Goal: Task Accomplishment & Management: Use online tool/utility

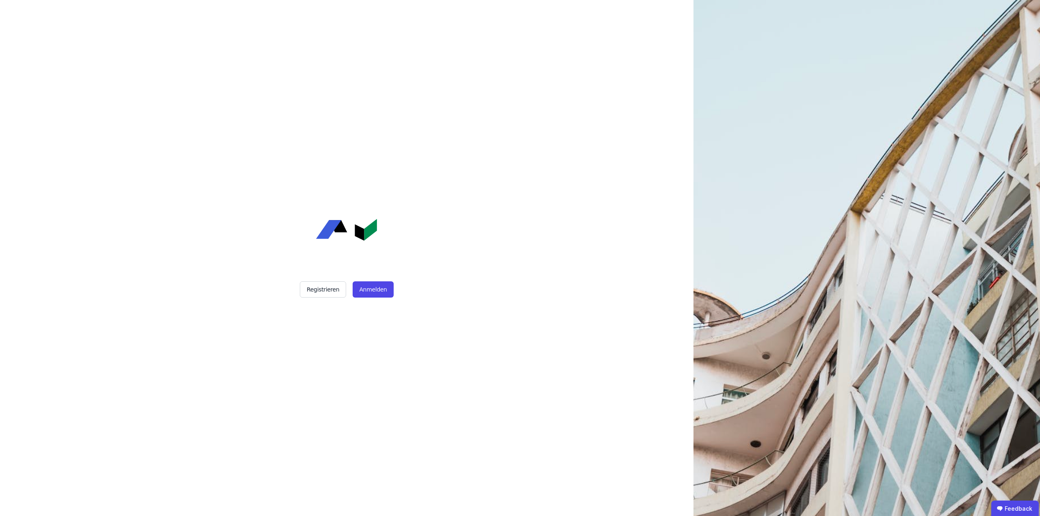
click at [363, 298] on div "Registrieren Anmelden" at bounding box center [346, 258] width 203 height 516
click at [370, 293] on button "Anmelden" at bounding box center [372, 289] width 41 height 16
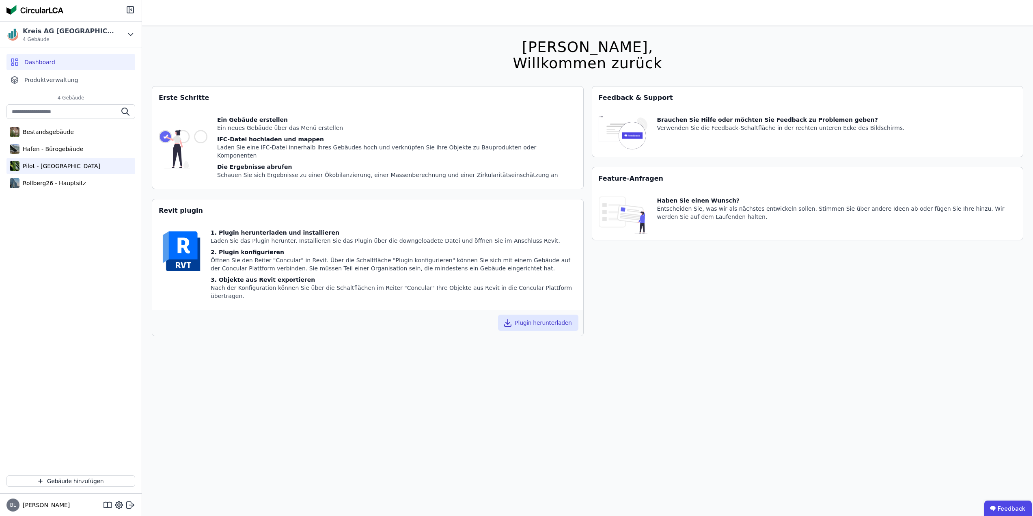
click at [56, 167] on div "Pilot - [GEOGRAPHIC_DATA]" at bounding box center [59, 166] width 81 height 8
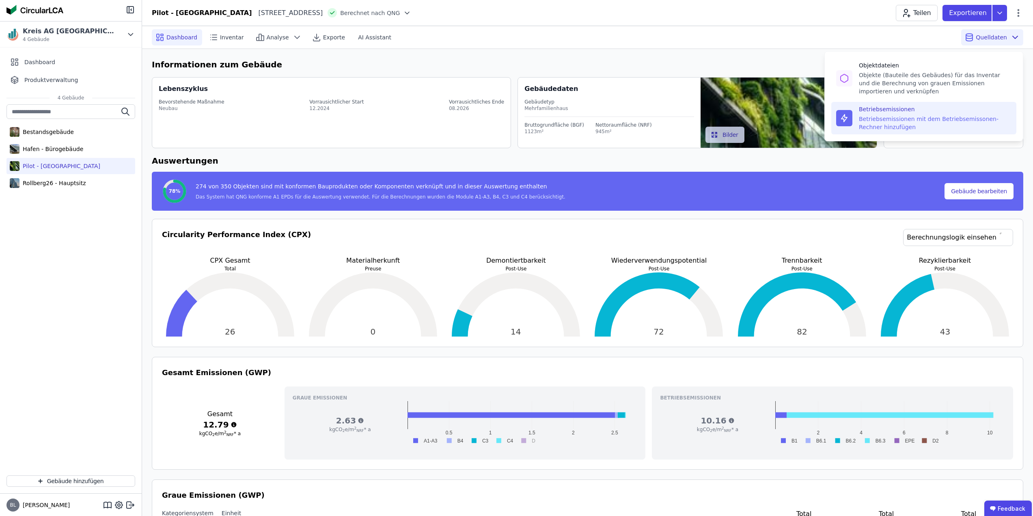
click at [897, 125] on div "Betriebsemissionen mit dem Betriebsemissonen-Rechner hinzufügen" at bounding box center [935, 123] width 153 height 16
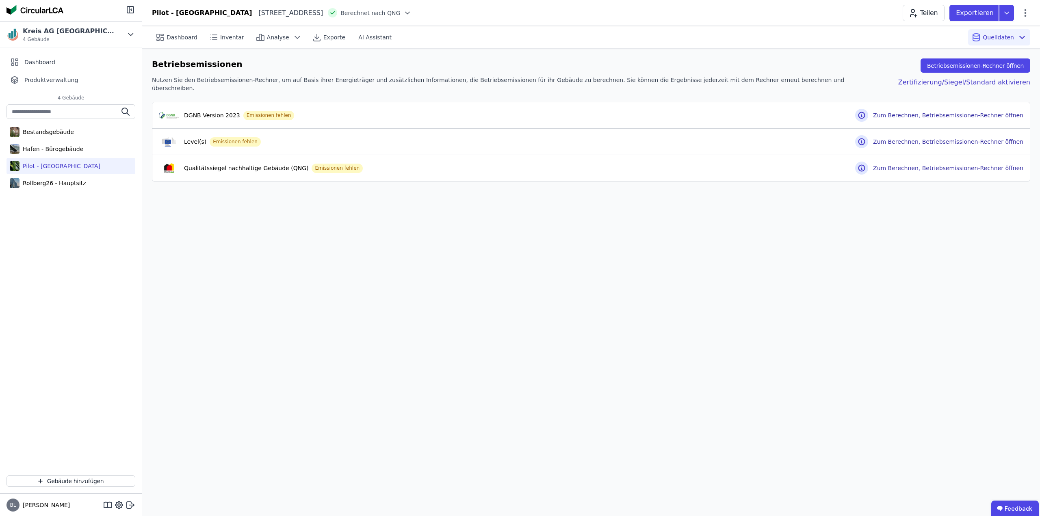
click at [576, 185] on div "Betriebsemissionen Betriebsemissionen-Rechner öffnen Nutzen Sie den Betriebsemi…" at bounding box center [590, 120] width 897 height 143
click at [971, 64] on button "Betriebsemissionen-Rechner öffnen" at bounding box center [975, 65] width 110 height 14
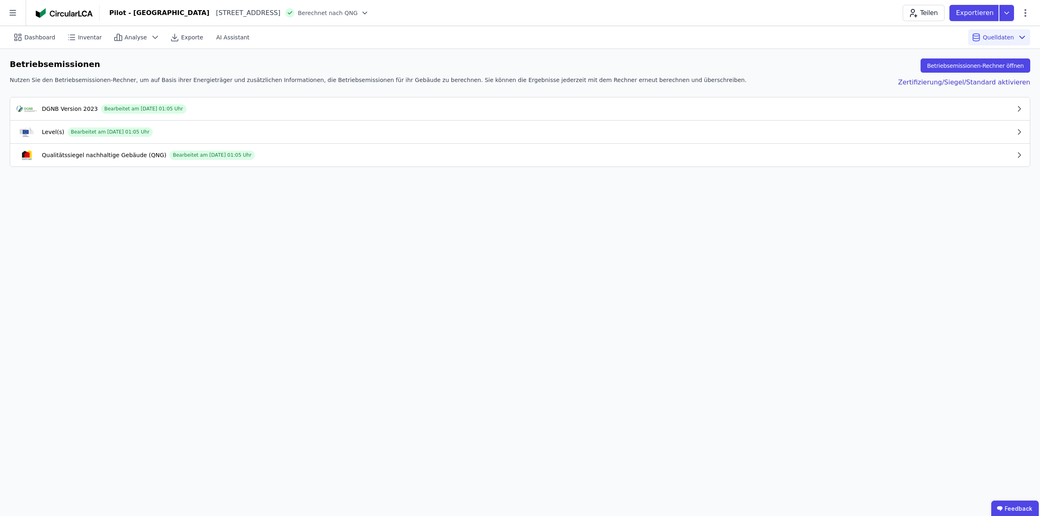
click at [305, 161] on button "Qualitätssiegel nachhaltige Gebäude (QNG) Bearbeitet am [DATE] 01:05 Uhr" at bounding box center [519, 155] width 1019 height 23
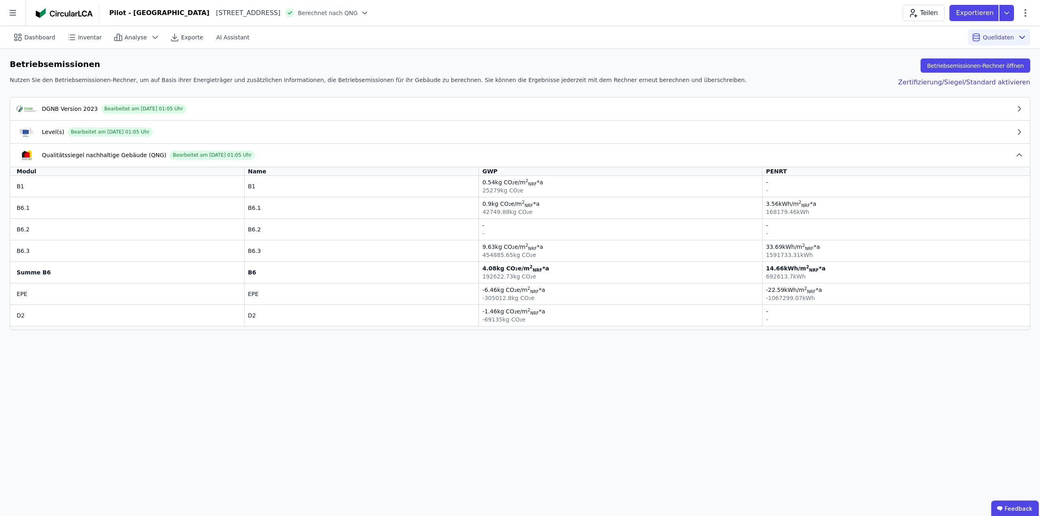
click at [307, 157] on div "Qualitätssiegel nachhaltige Gebäude (QNG) Bearbeitet am [DATE] 01:05 Uhr" at bounding box center [516, 155] width 998 height 10
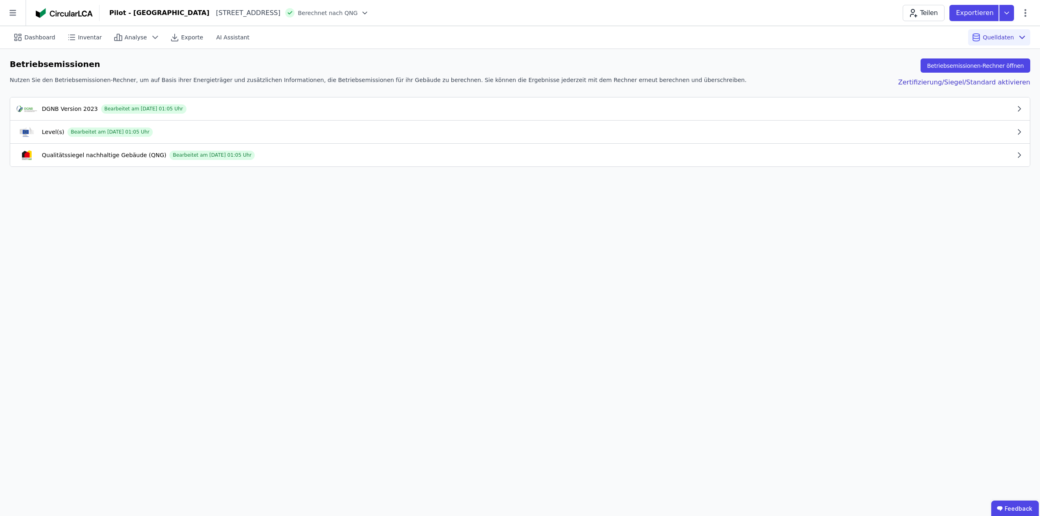
click at [307, 109] on div "DGNB Version 2023 Bearbeitet am [DATE] 01:05 Uhr" at bounding box center [516, 109] width 998 height 10
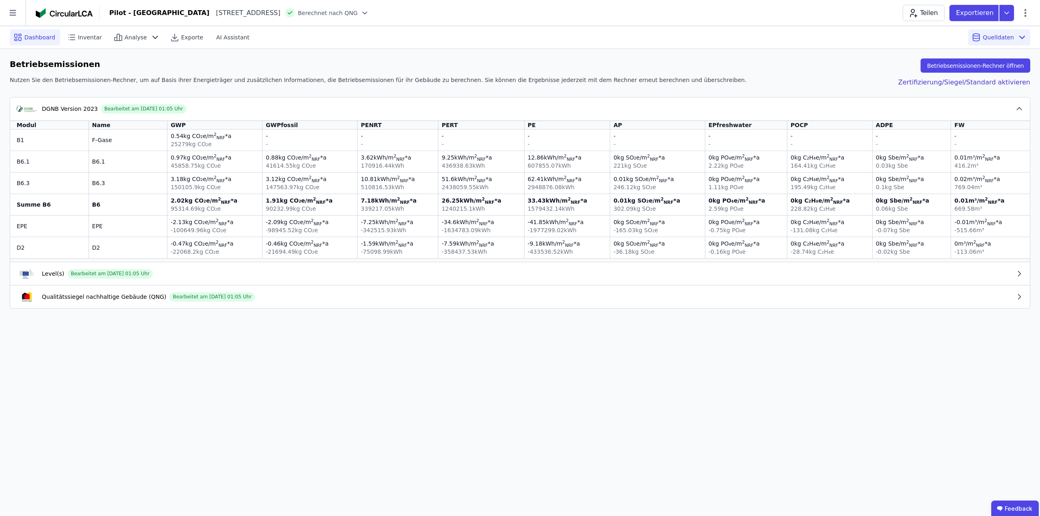
click at [43, 37] on span "Dashboard" at bounding box center [39, 37] width 31 height 8
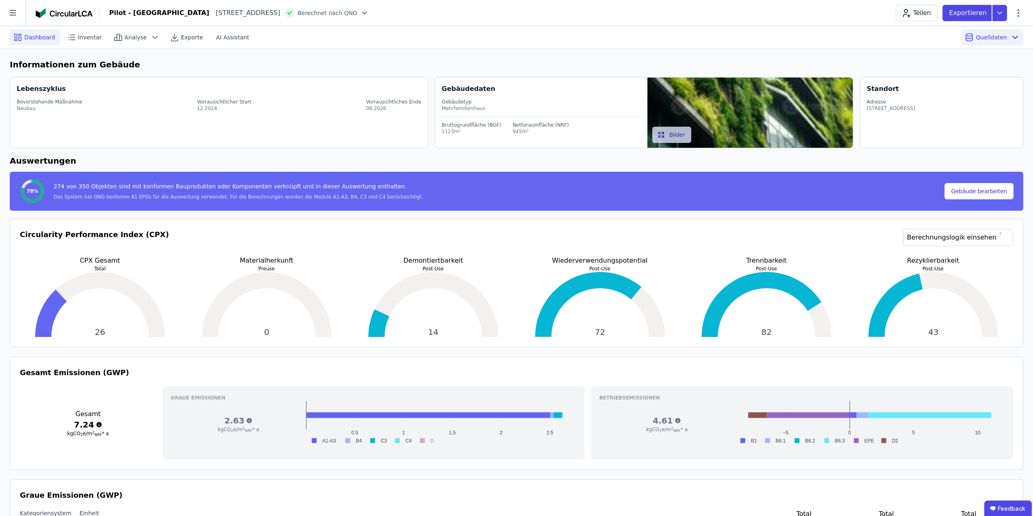
click at [421, 14] on div "[GEOGRAPHIC_DATA][STREET_ADDRESS][GEOGRAPHIC_DATA] nach QNG Teilen Exportieren" at bounding box center [566, 13] width 934 height 16
